Goal: Navigation & Orientation: Understand site structure

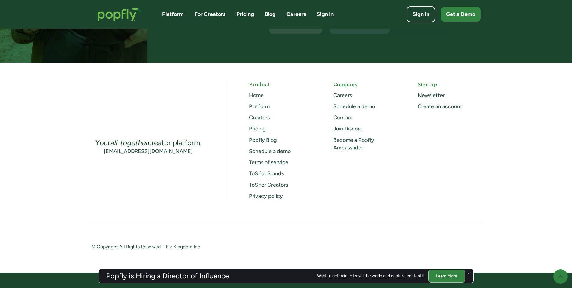
scroll to position [1554, 0]
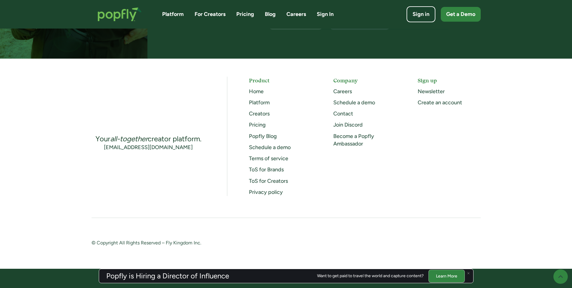
click at [342, 114] on link "Contact" at bounding box center [343, 113] width 20 height 7
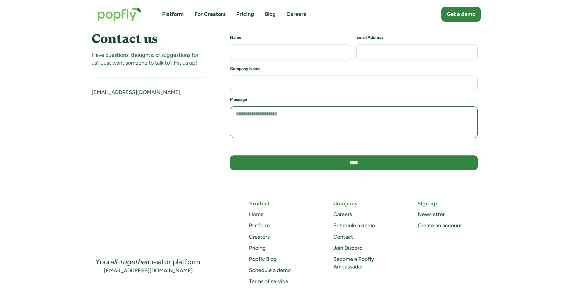
click at [342, 114] on textarea "Contact us" at bounding box center [354, 122] width 248 height 32
click at [304, 128] on textarea "Contact us" at bounding box center [354, 122] width 248 height 32
click at [304, 122] on textarea "Contact us" at bounding box center [354, 122] width 248 height 32
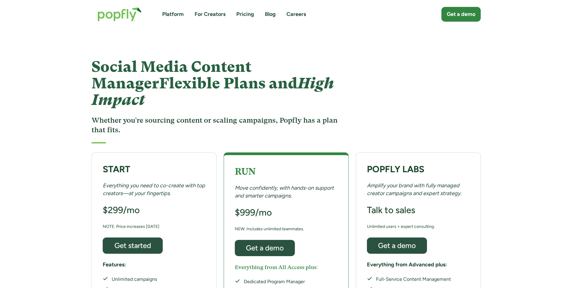
click at [203, 14] on link "For Creators" at bounding box center [210, 15] width 31 height 8
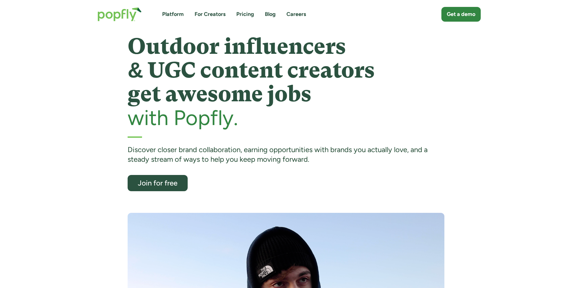
click at [174, 14] on link "Platform" at bounding box center [173, 15] width 22 height 8
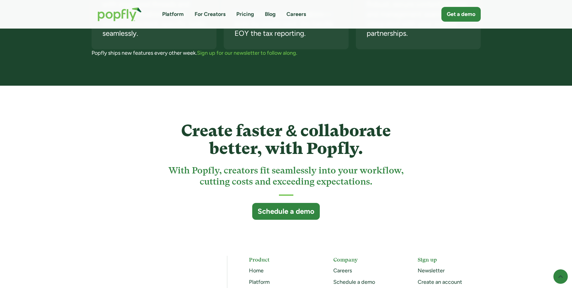
scroll to position [1627, 0]
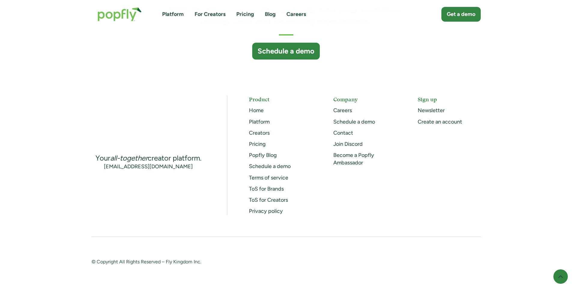
click at [376, 145] on div "Join Discord" at bounding box center [364, 144] width 63 height 8
click at [273, 190] on link "ToS for Brands" at bounding box center [266, 188] width 35 height 7
